Goal: Information Seeking & Learning: Check status

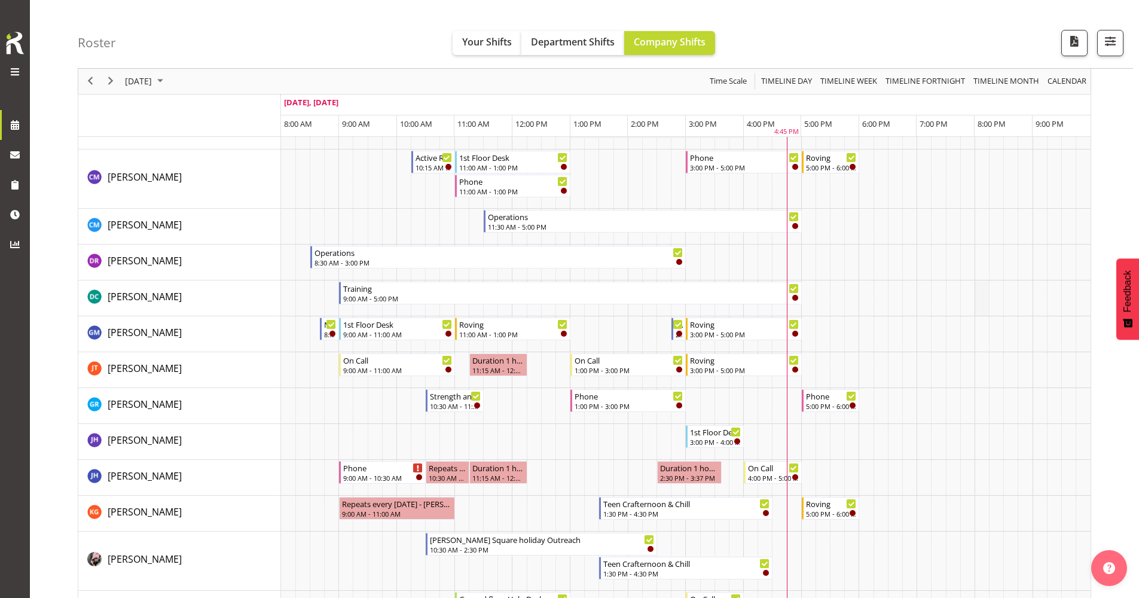
scroll to position [179, 0]
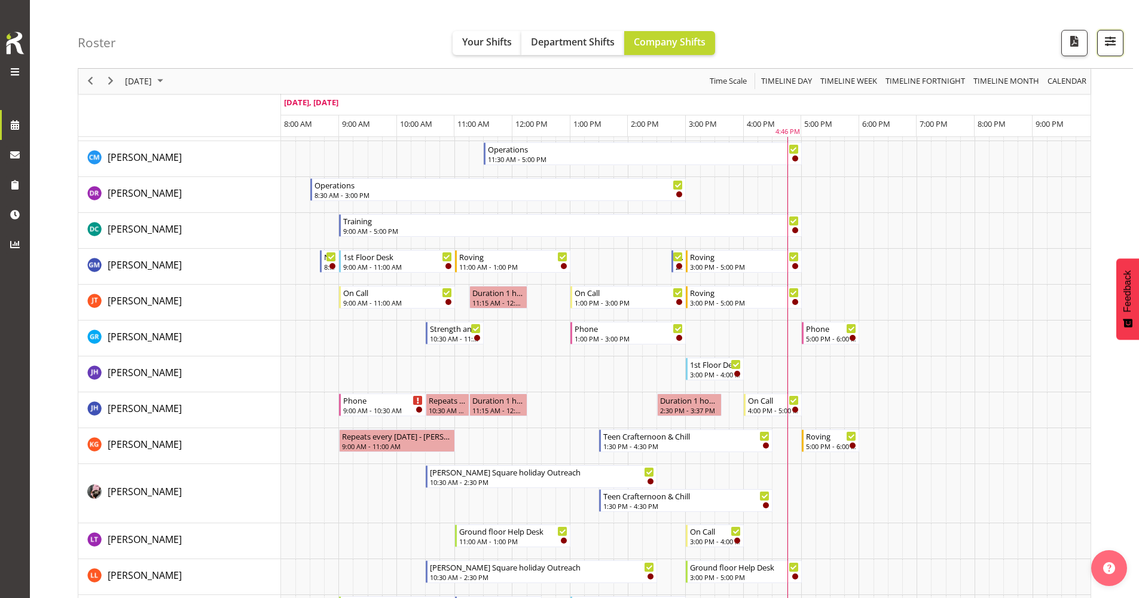
click at [1109, 42] on span "button" at bounding box center [1111, 41] width 16 height 16
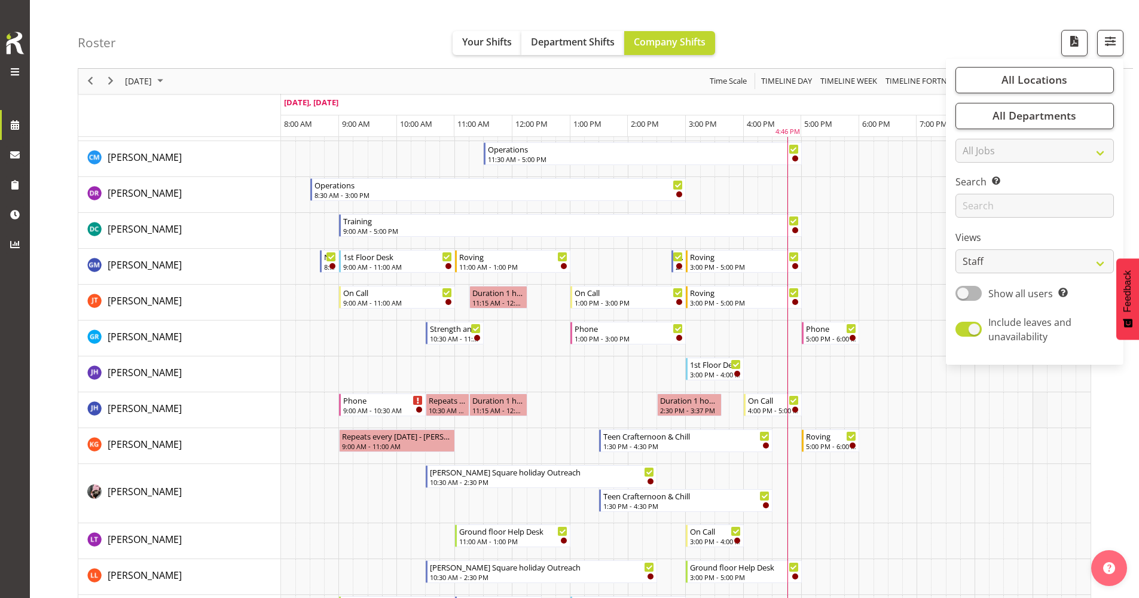
click at [1038, 395] on td "Timeline Day of September 23, 2025" at bounding box center [1040, 410] width 14 height 36
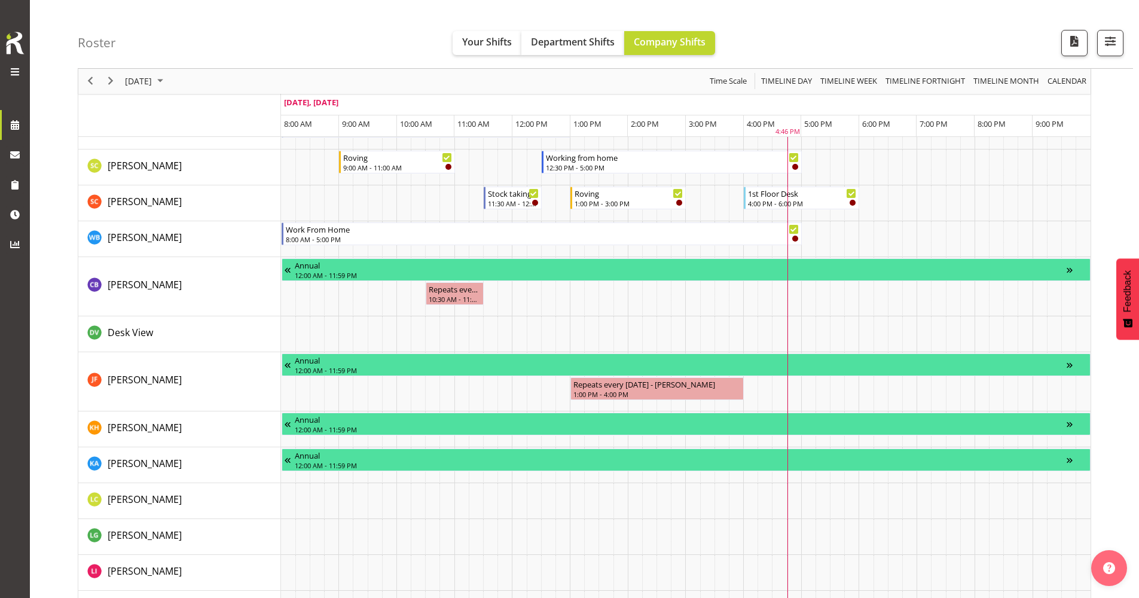
scroll to position [957, 0]
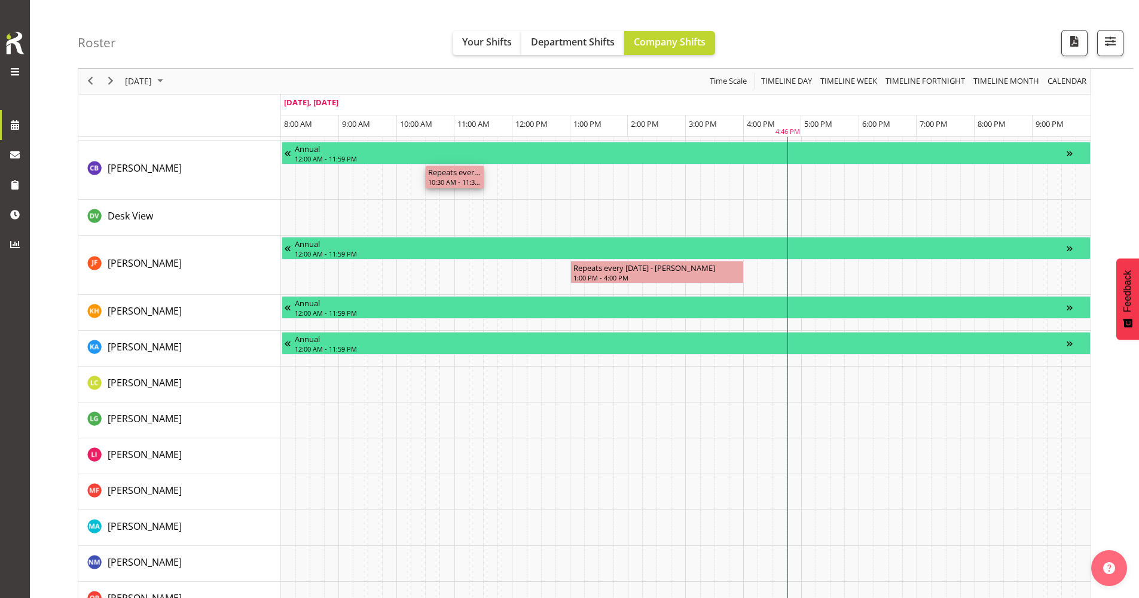
click at [457, 180] on div "10:30 AM - 11:30 AM" at bounding box center [454, 182] width 53 height 10
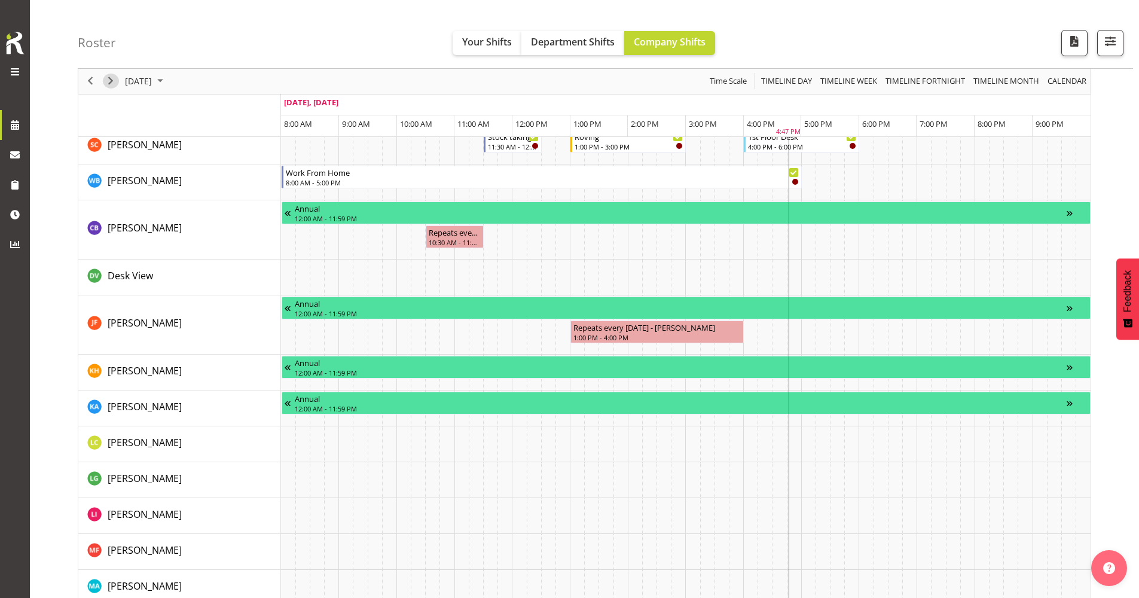
click at [115, 86] on span "Next" at bounding box center [110, 81] width 14 height 15
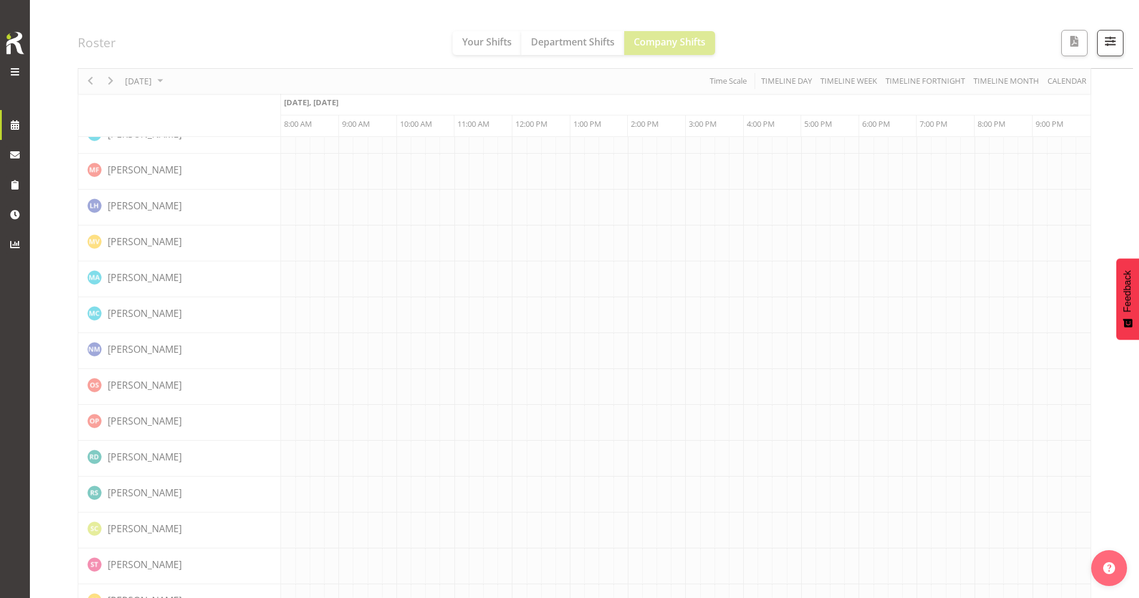
scroll to position [0, 0]
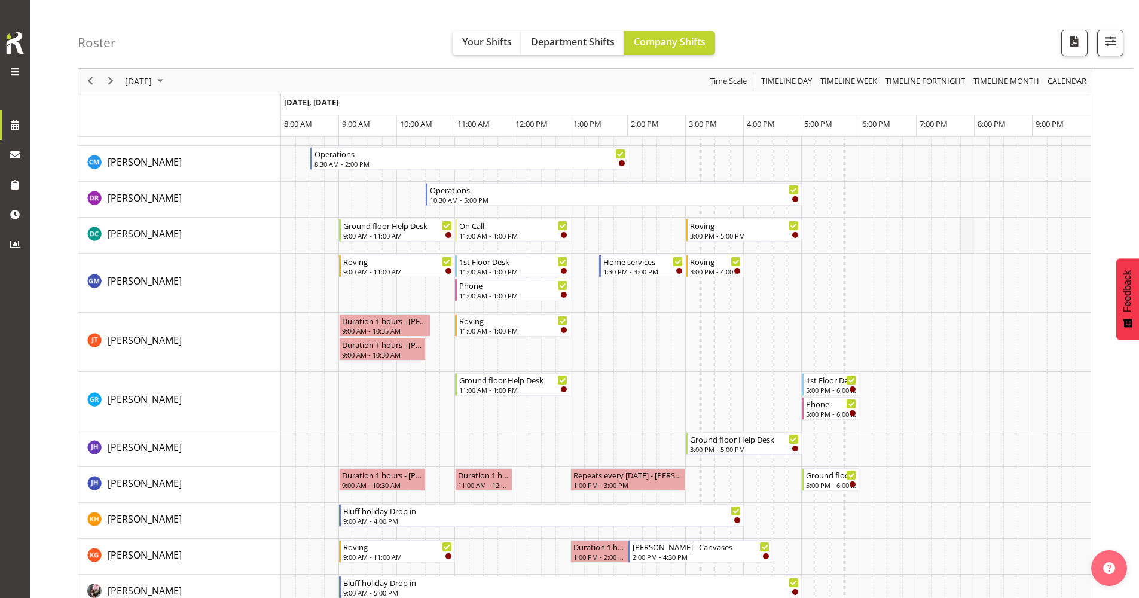
scroll to position [158, 0]
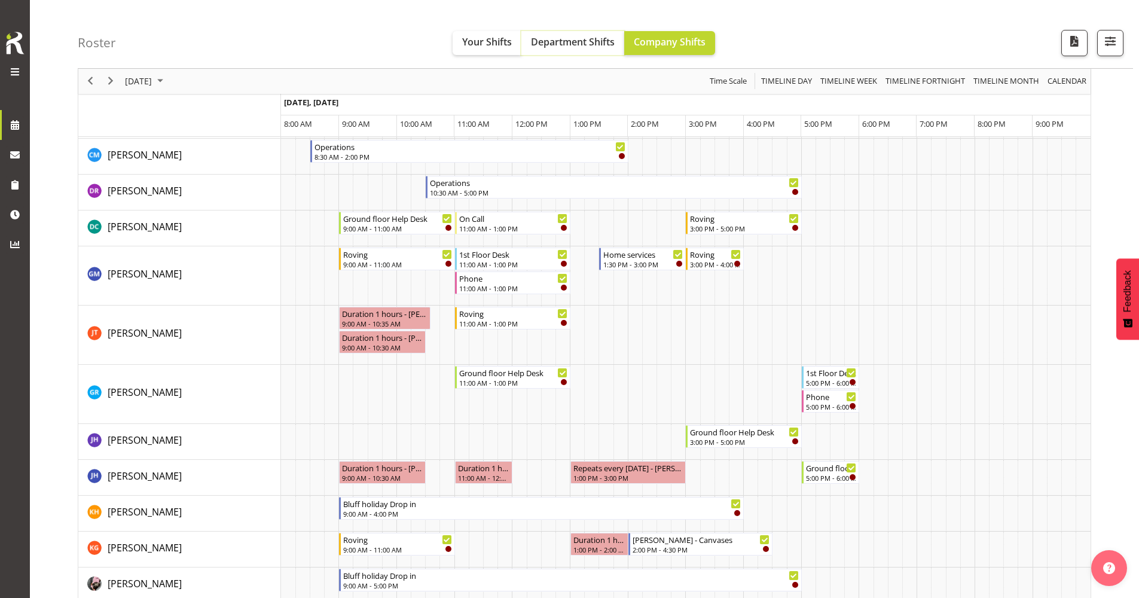
click at [563, 45] on span "Department Shifts" at bounding box center [573, 41] width 84 height 13
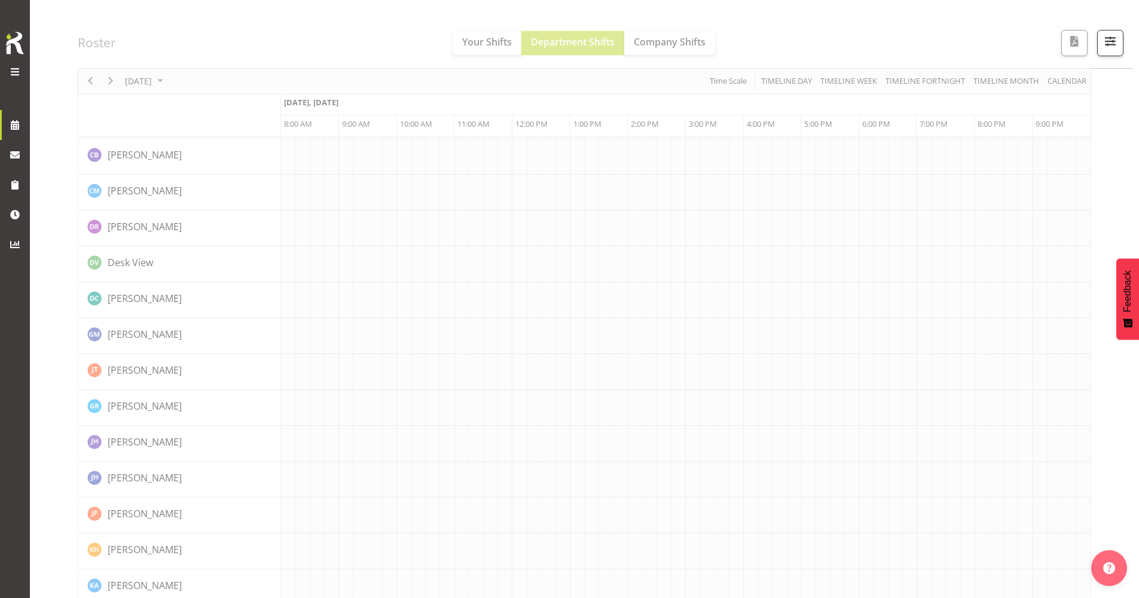
scroll to position [0, 0]
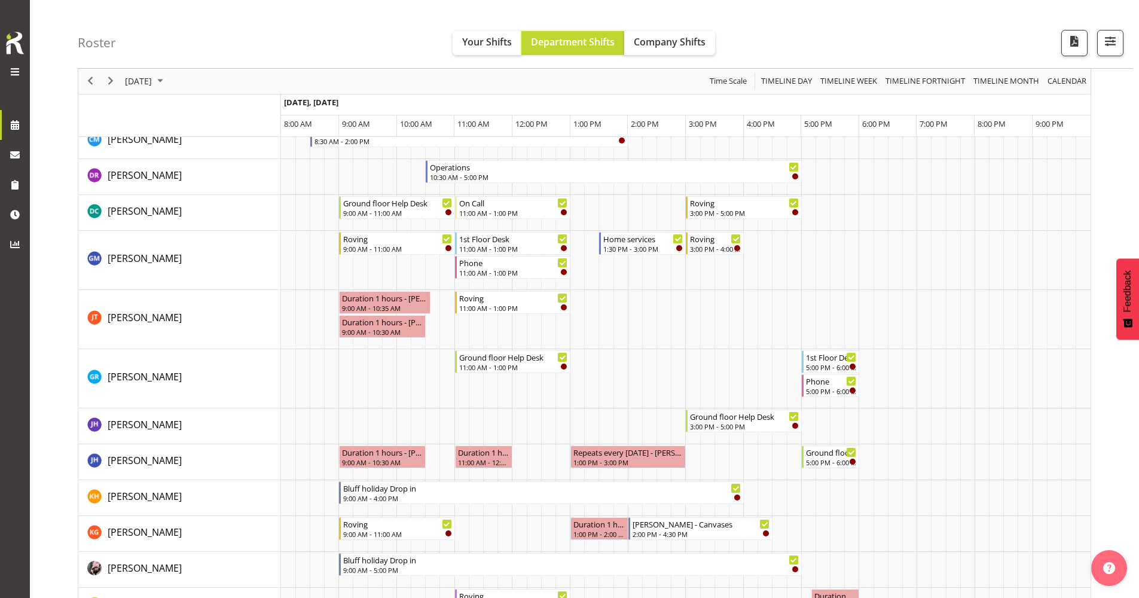
scroll to position [60, 0]
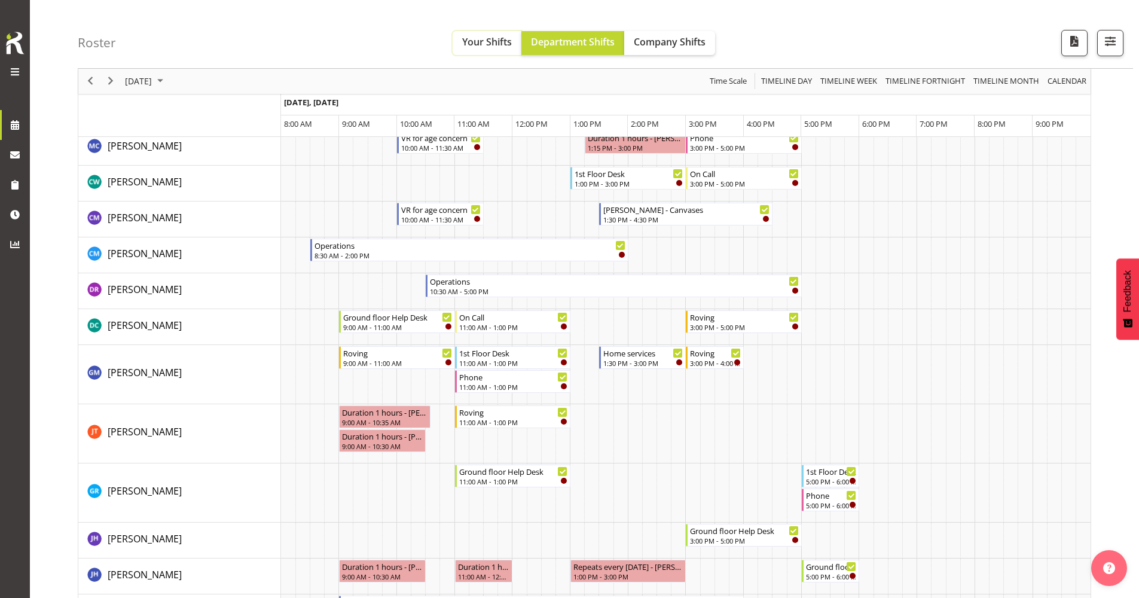
click at [488, 37] on span "Your Shifts" at bounding box center [487, 41] width 50 height 13
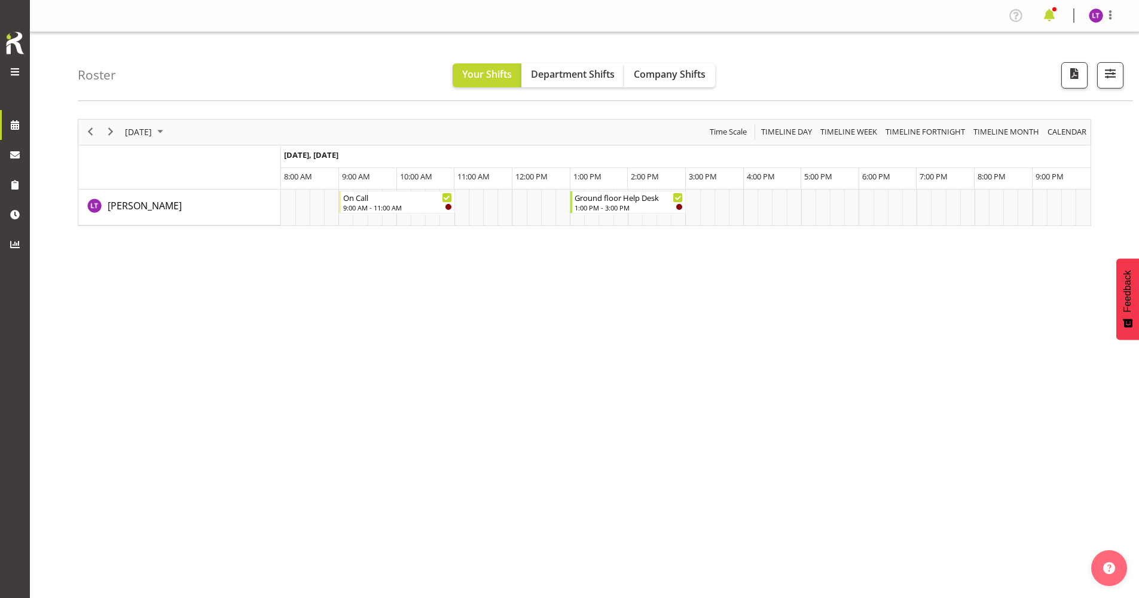
click at [1048, 13] on span at bounding box center [1049, 15] width 19 height 19
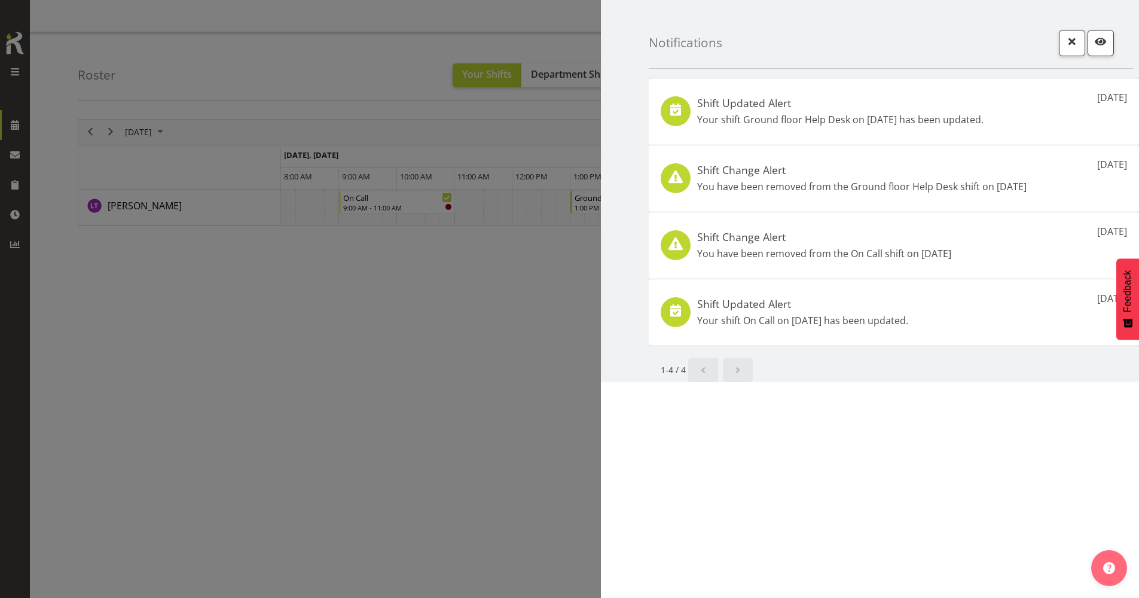
click at [740, 374] on span "Next page" at bounding box center [738, 370] width 14 height 14
drag, startPoint x: 947, startPoint y: 550, endPoint x: 944, endPoint y: 542, distance: 8.0
click at [947, 547] on div "Notifications Shift Updated Alert Your shift Ground floor Help Desk on 20th Sep…" at bounding box center [870, 299] width 538 height 598
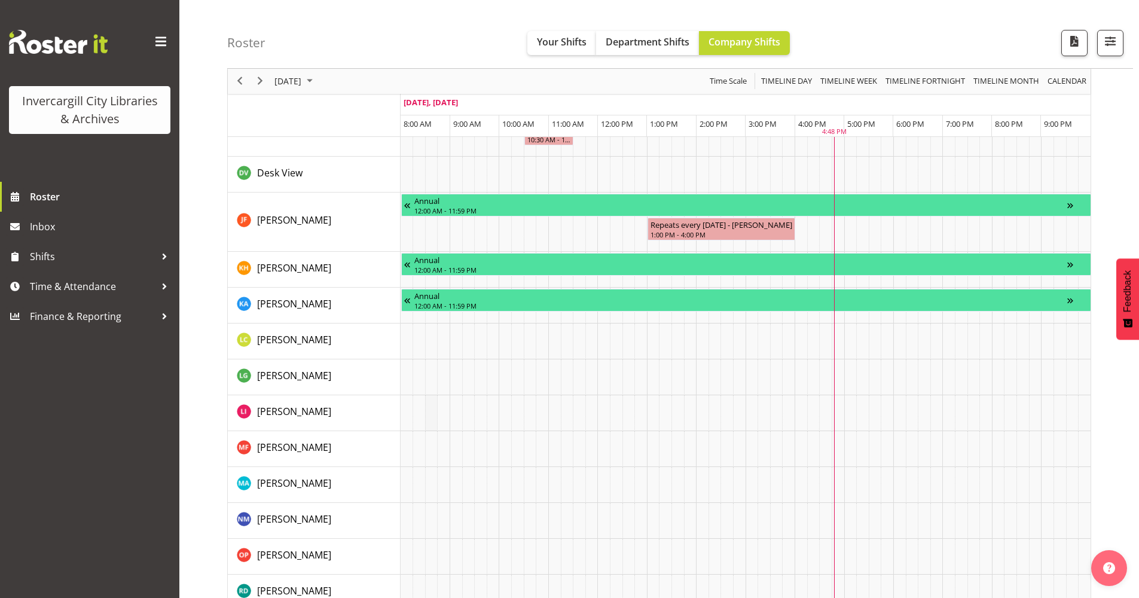
scroll to position [1126, 0]
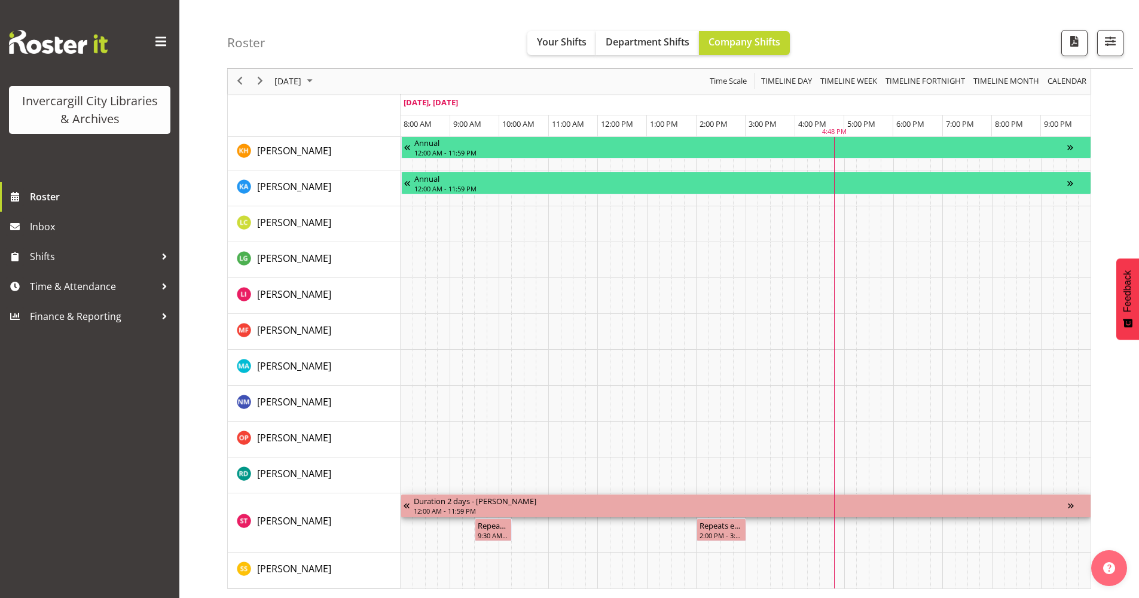
click at [401, 498] on div "Duration 2 days - Saniya Thompson 12:00 AM - 11:59 PM" at bounding box center [746, 506] width 690 height 23
click at [262, 81] on span "Next" at bounding box center [260, 81] width 14 height 15
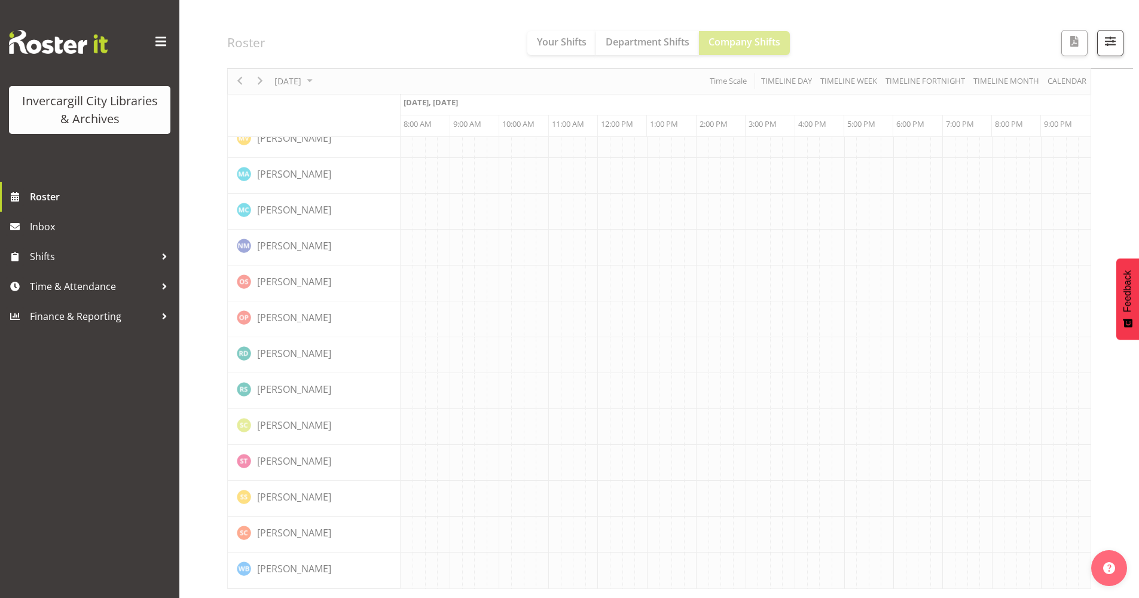
scroll to position [0, 0]
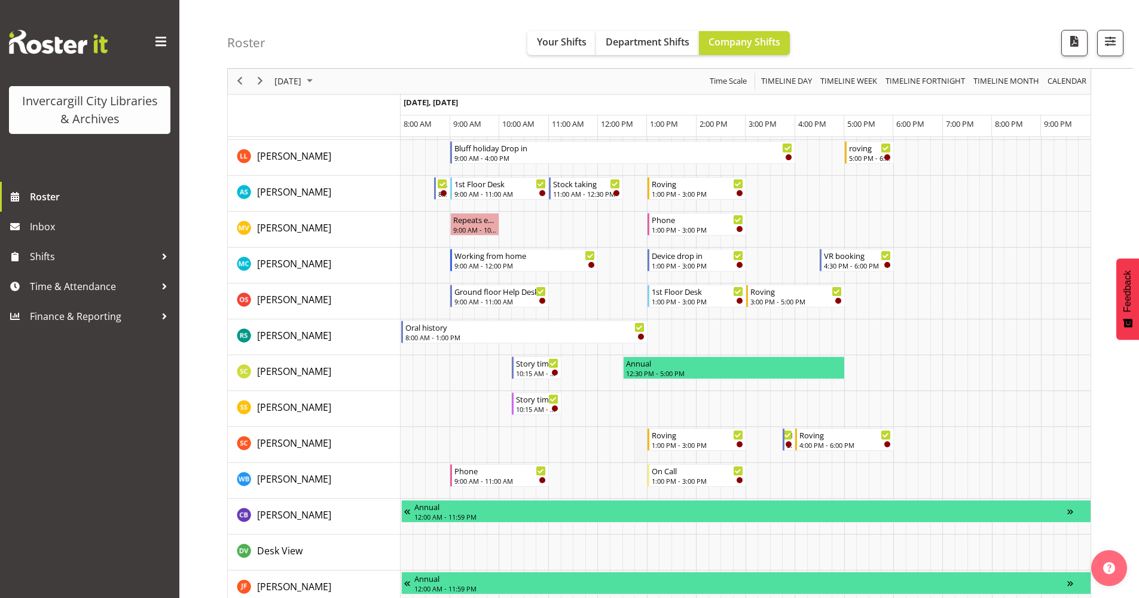
scroll to position [1029, 0]
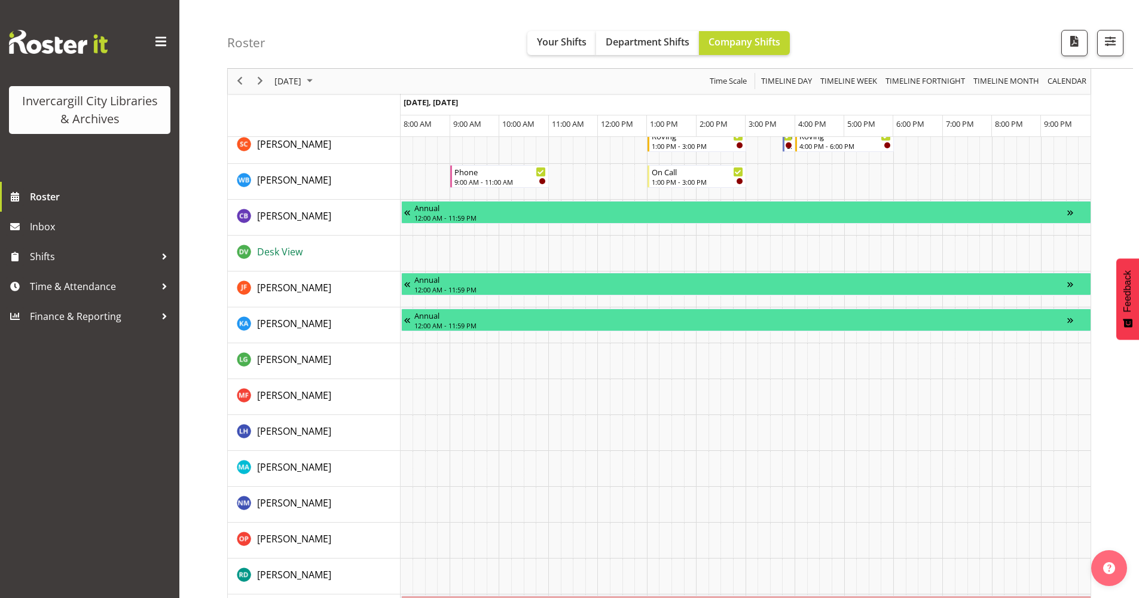
click at [284, 251] on span "Desk View" at bounding box center [279, 251] width 45 height 13
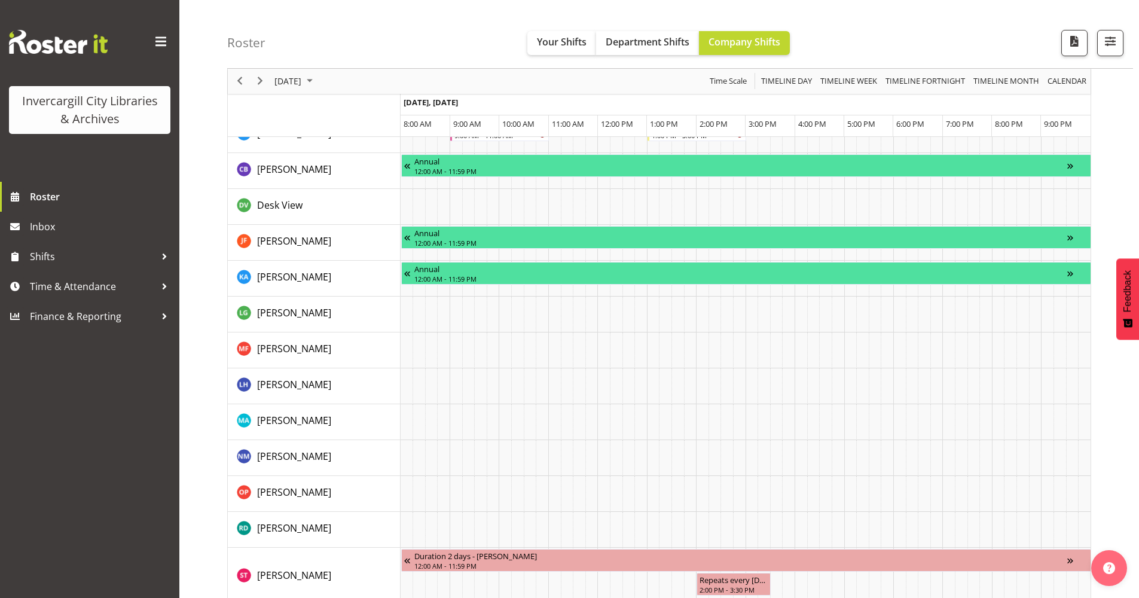
scroll to position [1103, 0]
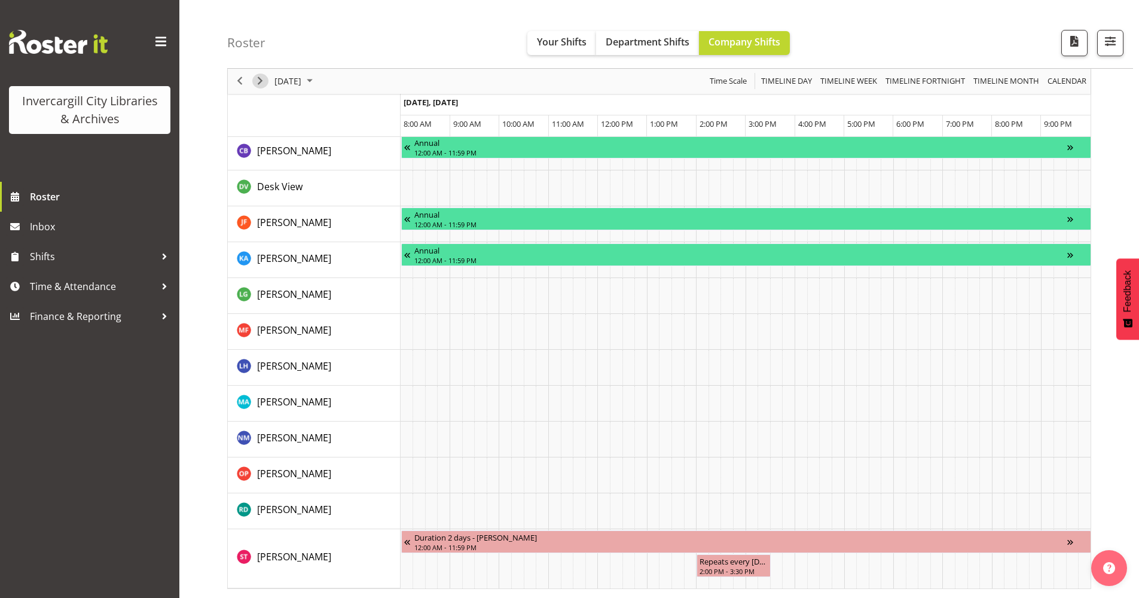
click at [260, 81] on span "Next" at bounding box center [260, 81] width 14 height 15
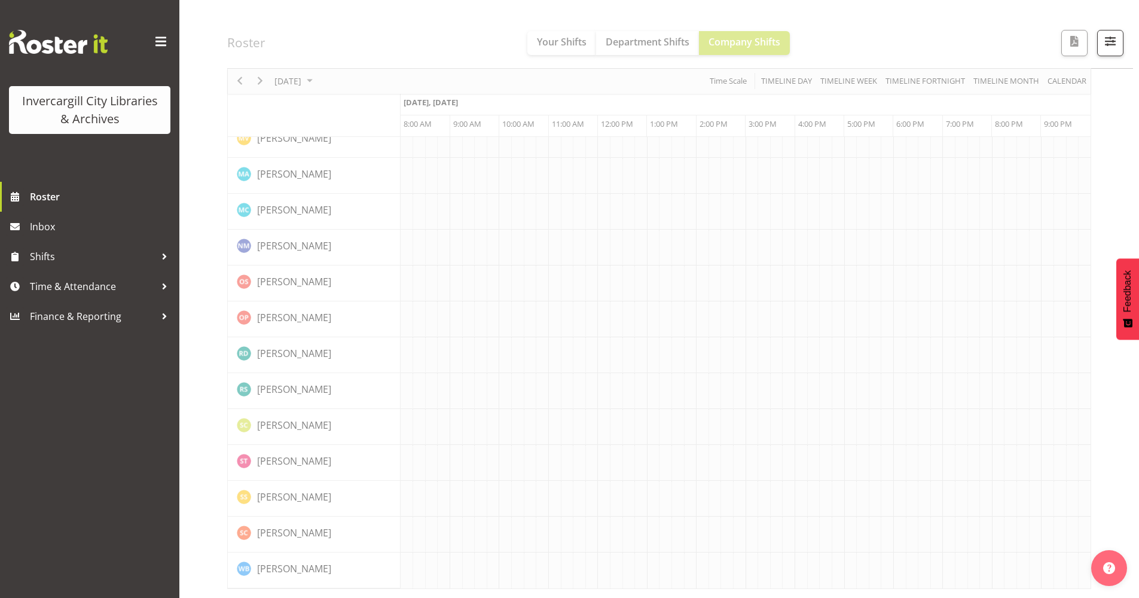
scroll to position [0, 0]
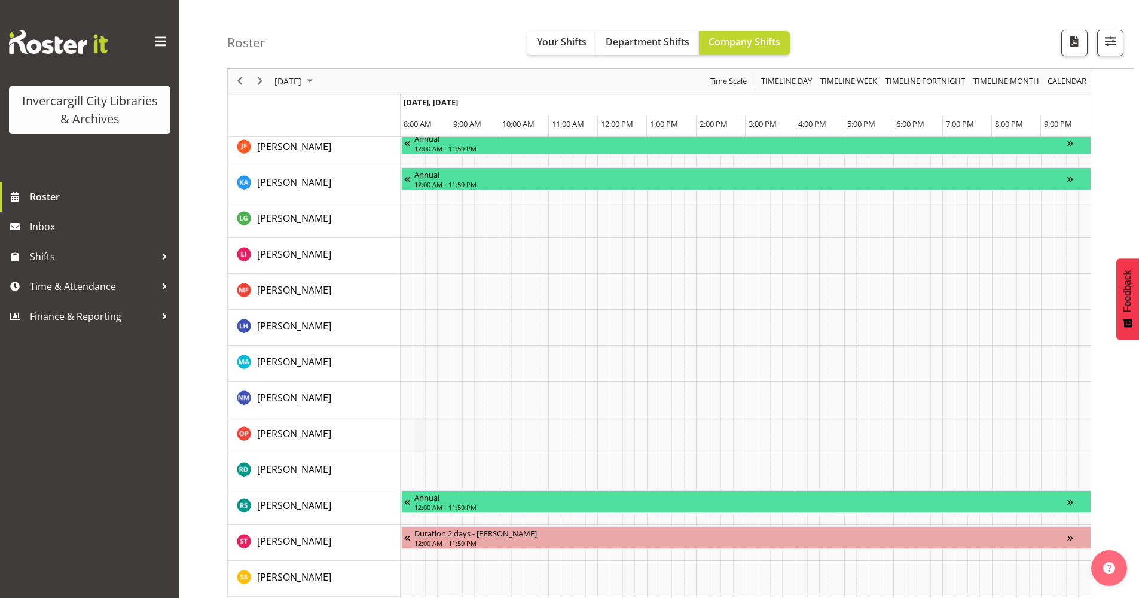
scroll to position [1009, 0]
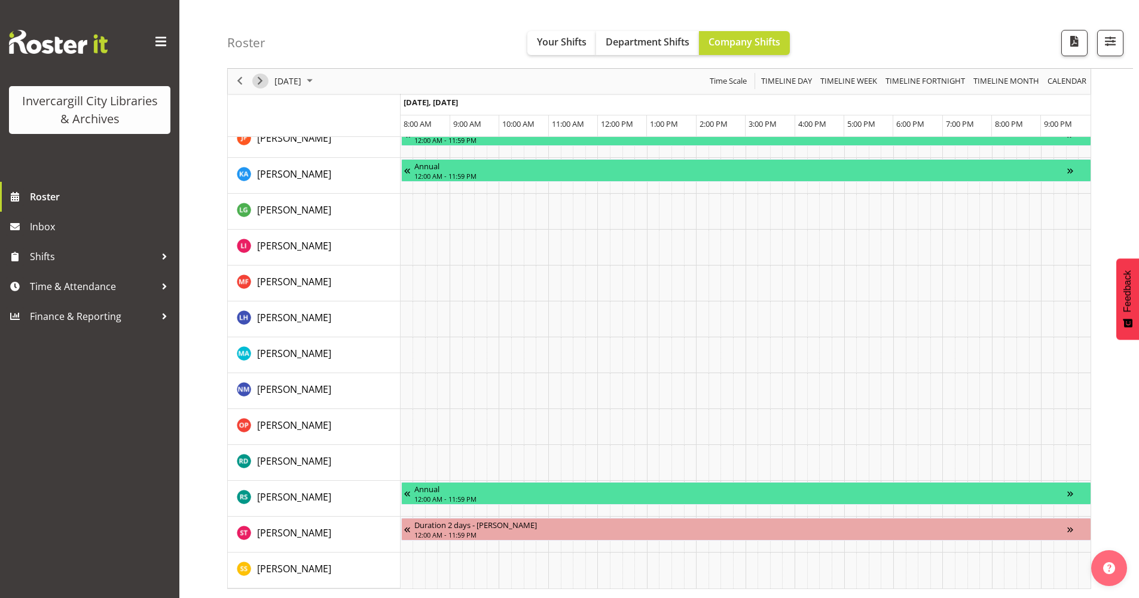
click at [259, 81] on span "Next" at bounding box center [260, 81] width 14 height 15
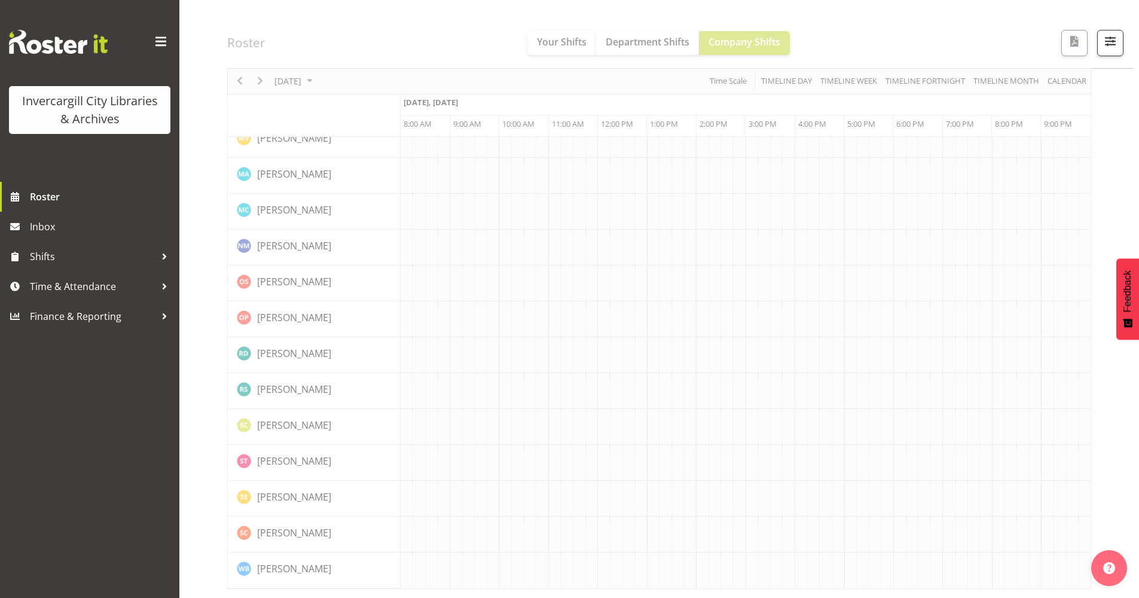
scroll to position [0, 0]
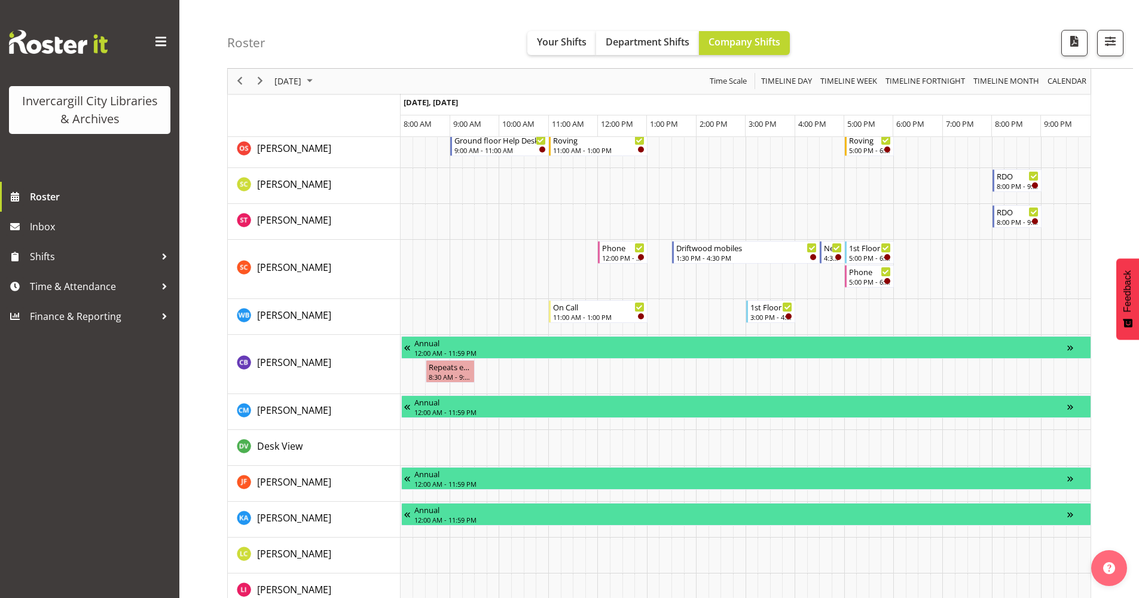
scroll to position [684, 0]
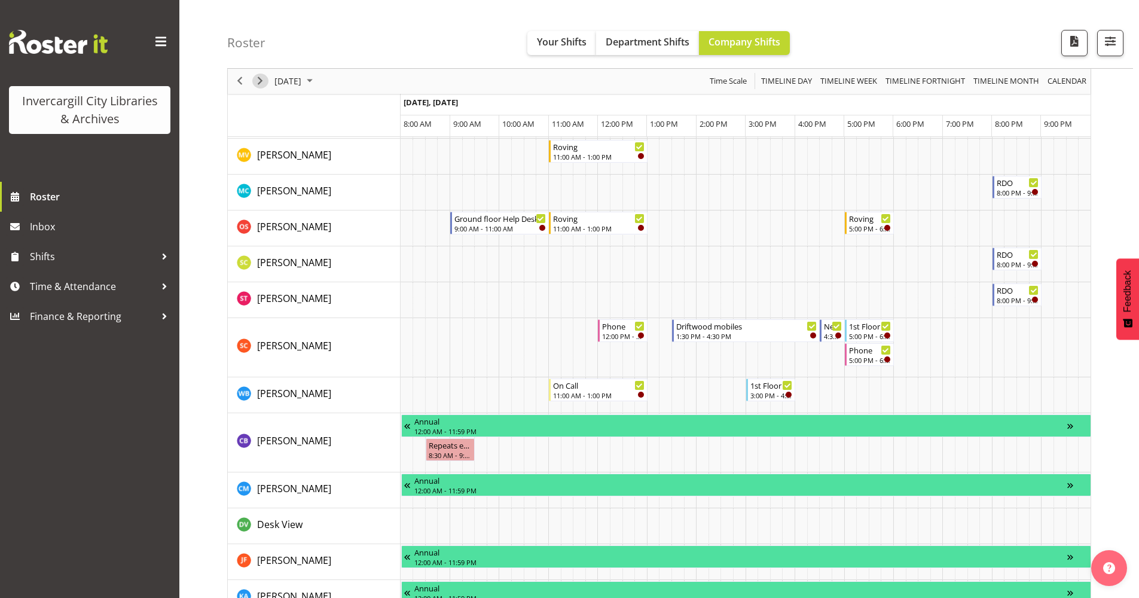
click at [260, 85] on span "Next" at bounding box center [260, 81] width 14 height 15
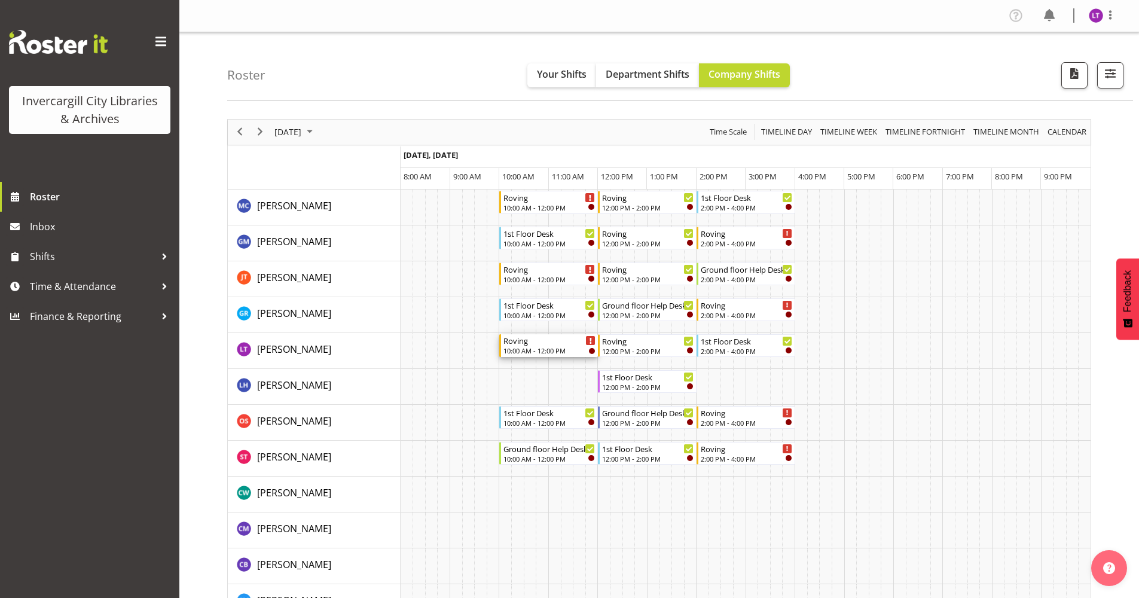
click at [542, 347] on div "10:00 AM - 12:00 PM" at bounding box center [550, 351] width 92 height 10
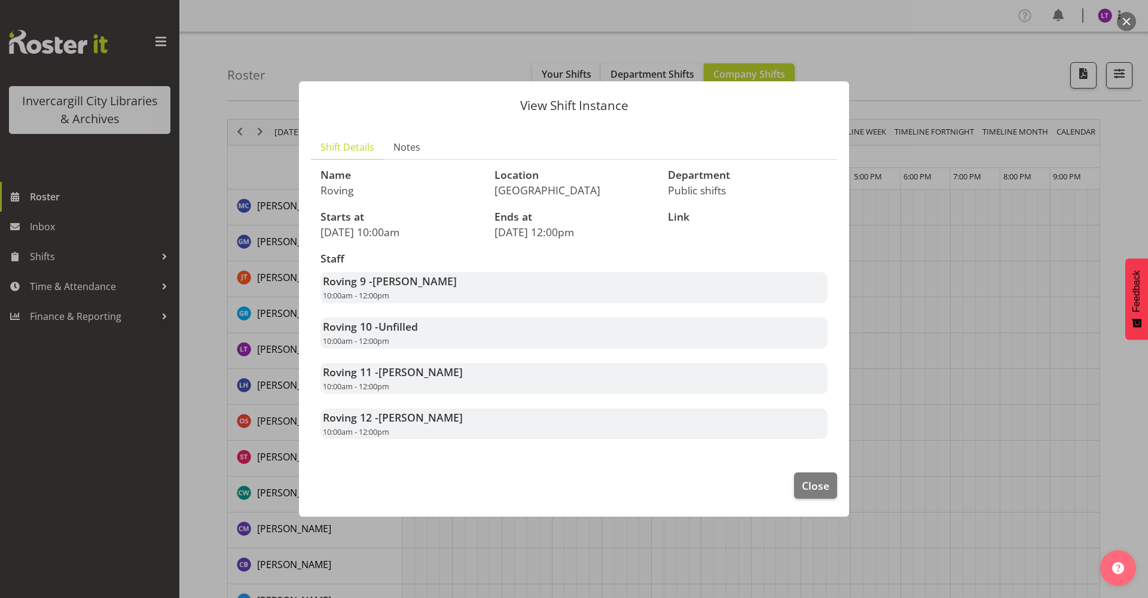
click at [953, 227] on div at bounding box center [574, 299] width 1148 height 598
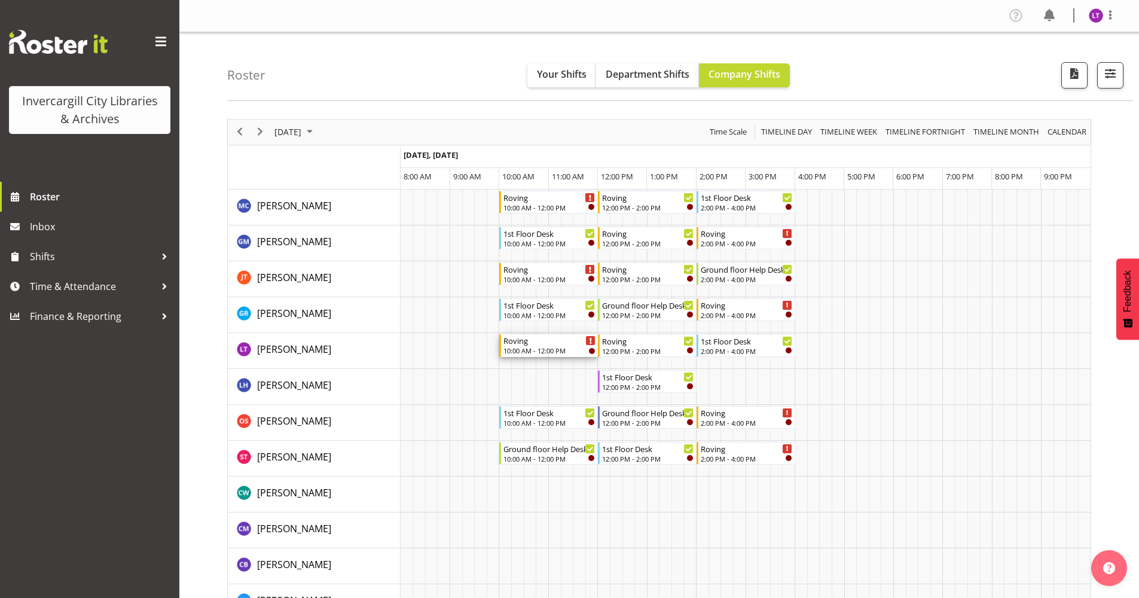
click at [553, 345] on div "Roving" at bounding box center [550, 340] width 92 height 12
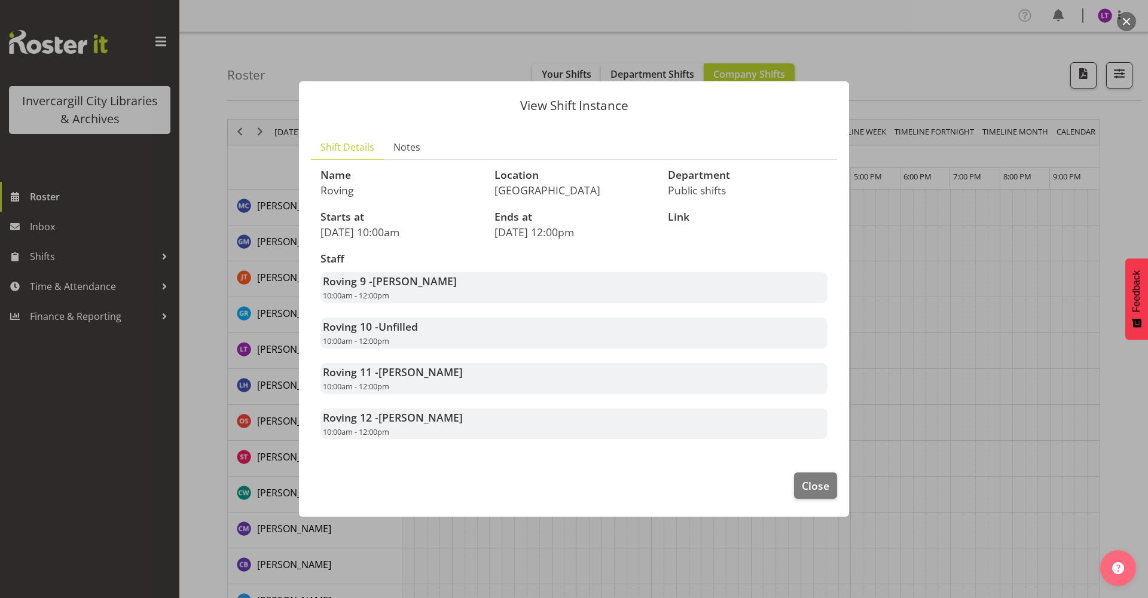
click at [474, 372] on div "Roving 11 - Lyndsay Tautari 10:00am - 12:00pm" at bounding box center [574, 378] width 507 height 31
click at [471, 426] on div "Roving 12 - Glen Tomlinson 10:00am - 12:00pm" at bounding box center [574, 423] width 507 height 31
click at [813, 494] on button "Close" at bounding box center [815, 485] width 43 height 26
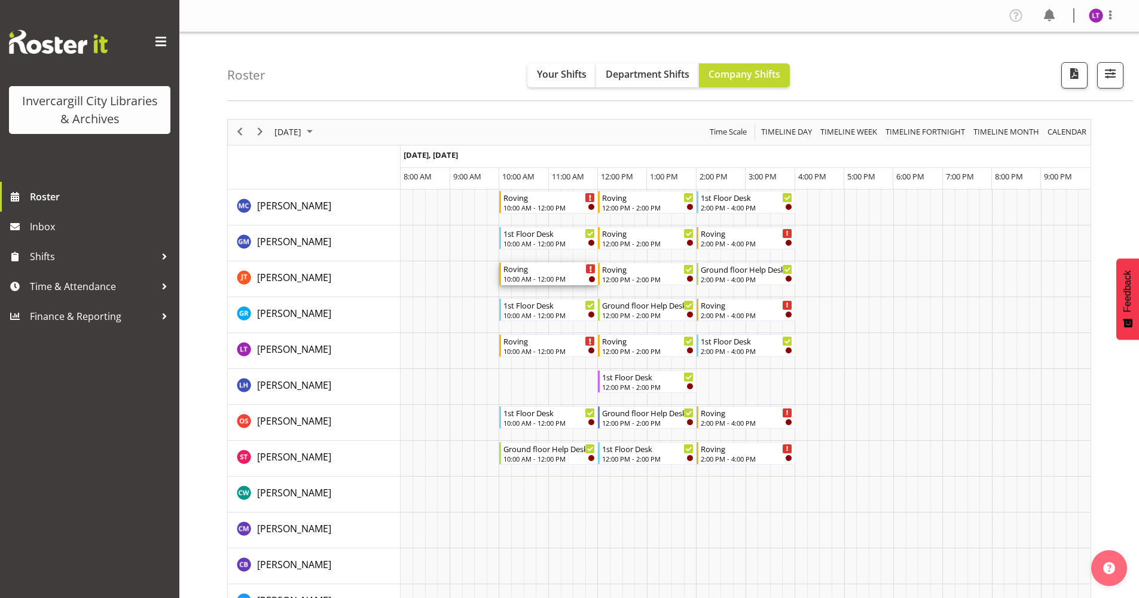
click at [574, 269] on div "Roving" at bounding box center [550, 269] width 92 height 12
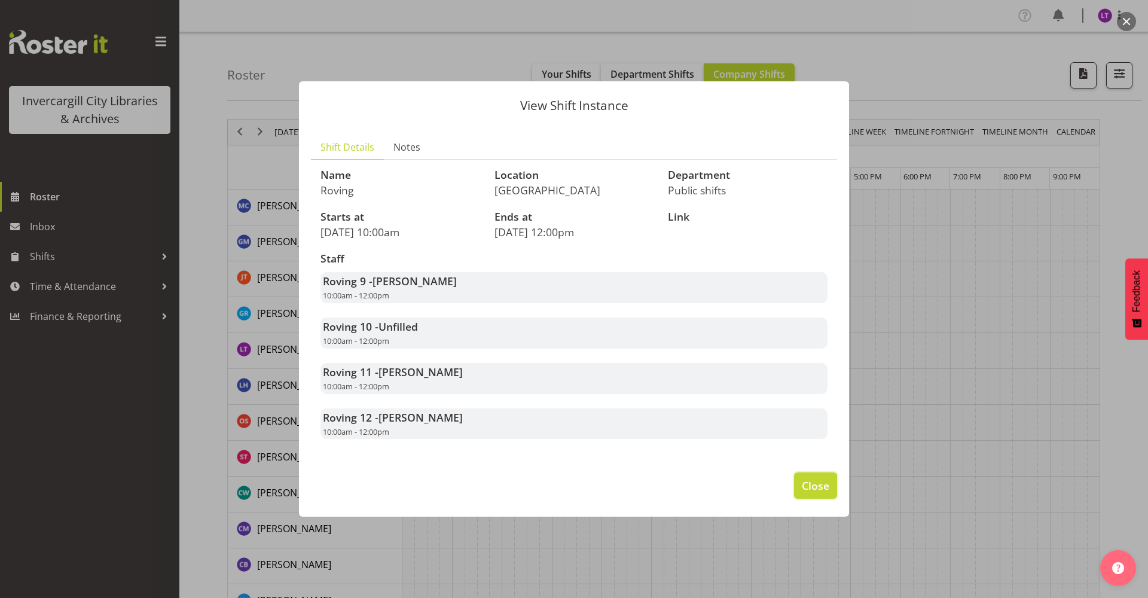
click at [817, 486] on span "Close" at bounding box center [816, 486] width 28 height 16
